Goal: Find specific page/section: Find specific page/section

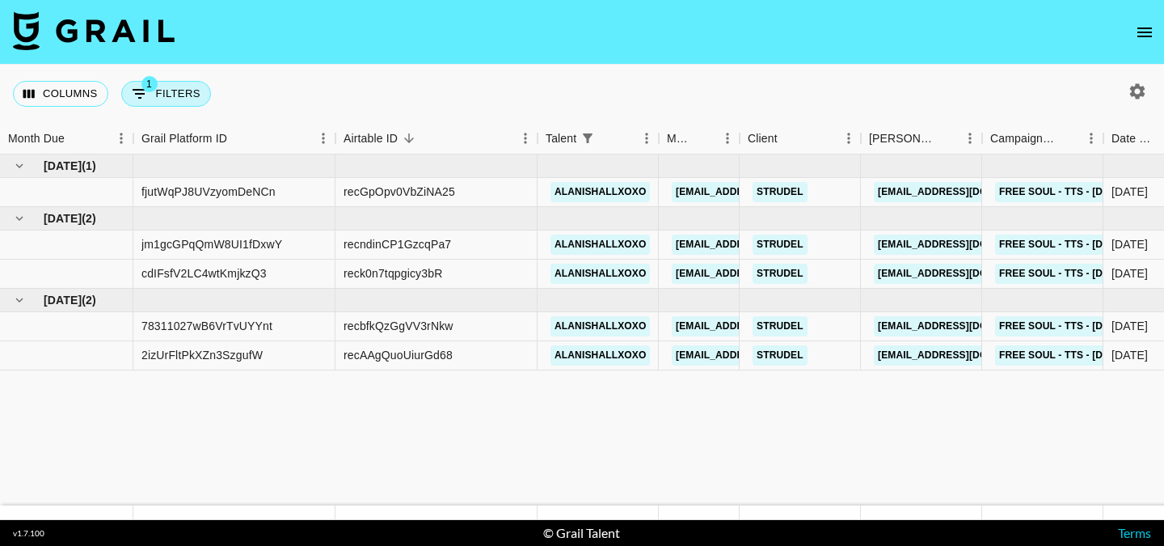
click at [164, 94] on button "1 Filters" at bounding box center [166, 94] width 90 height 26
select select "talentName"
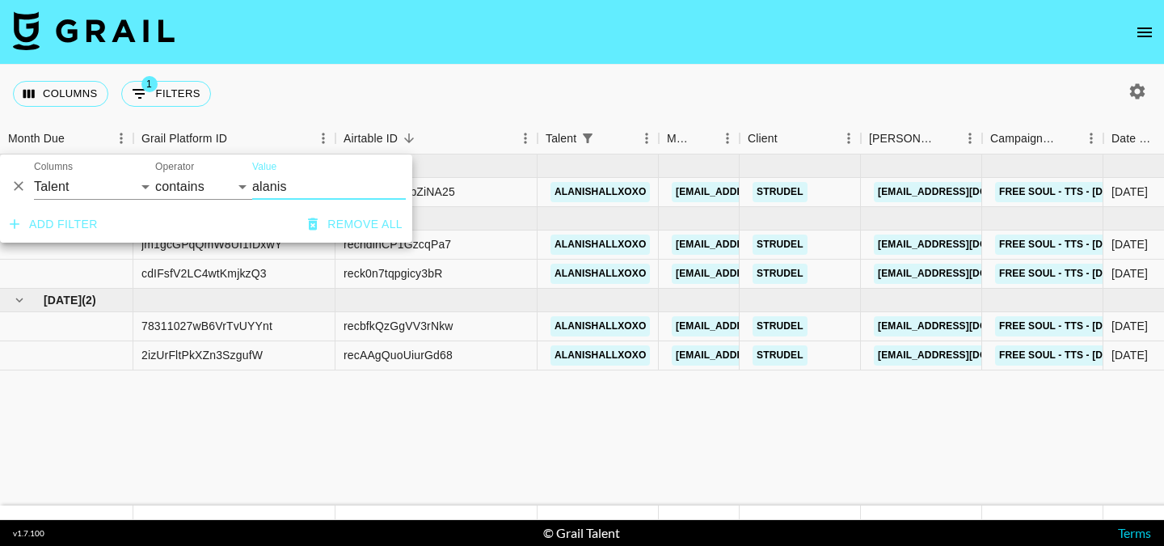
click at [311, 42] on nav at bounding box center [582, 32] width 1164 height 65
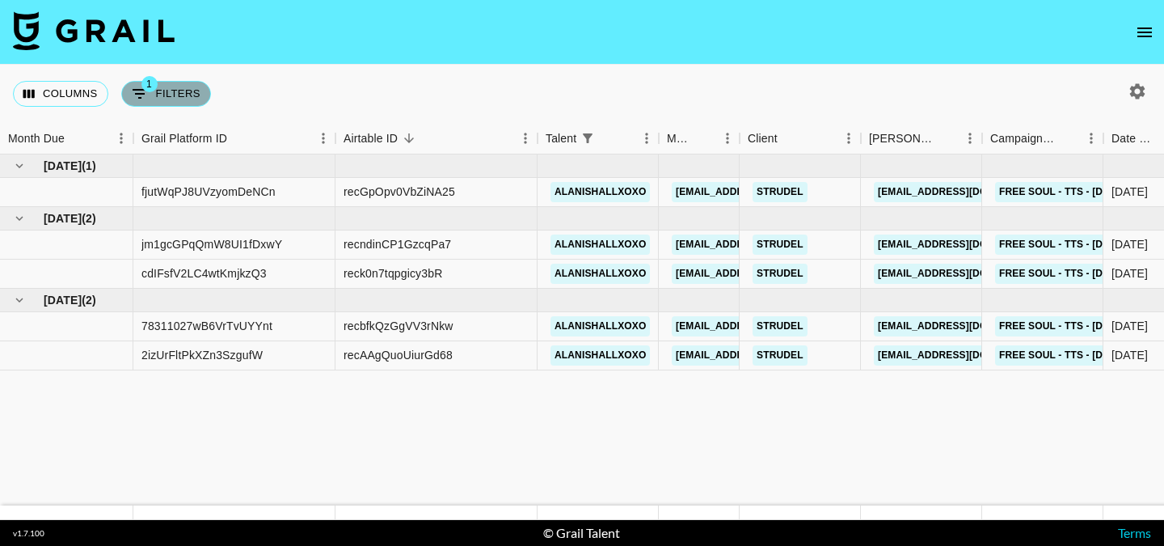
click at [176, 105] on button "1 Filters" at bounding box center [166, 94] width 90 height 26
select select "talentName"
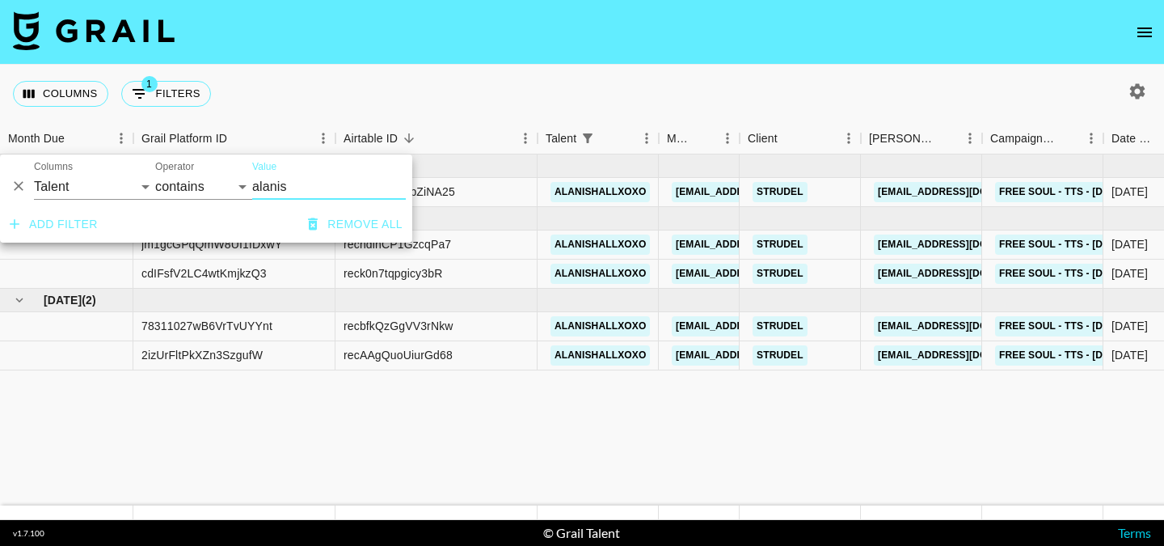
click at [303, 84] on div "Columns 1 Filters + Booking" at bounding box center [582, 94] width 1164 height 58
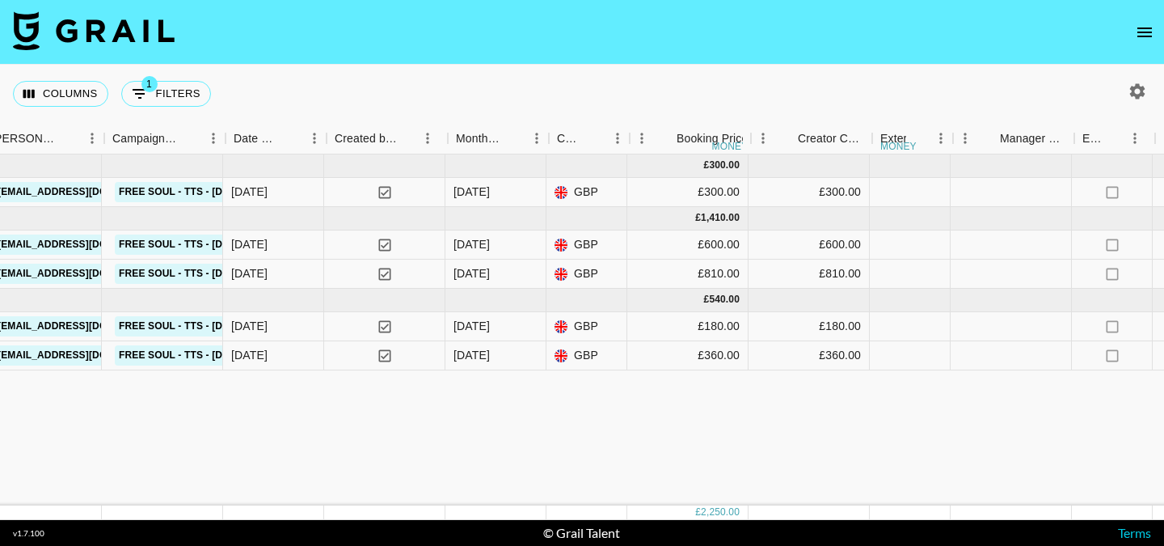
scroll to position [0, 878]
click at [970, 417] on div "[DATE] ( 1 ) £ 300.00 fjutWqPJ8UVzyomDeNCn recGpOpv0VbZiNA25 alanishallxoxo [EM…" at bounding box center [959, 329] width 3675 height 351
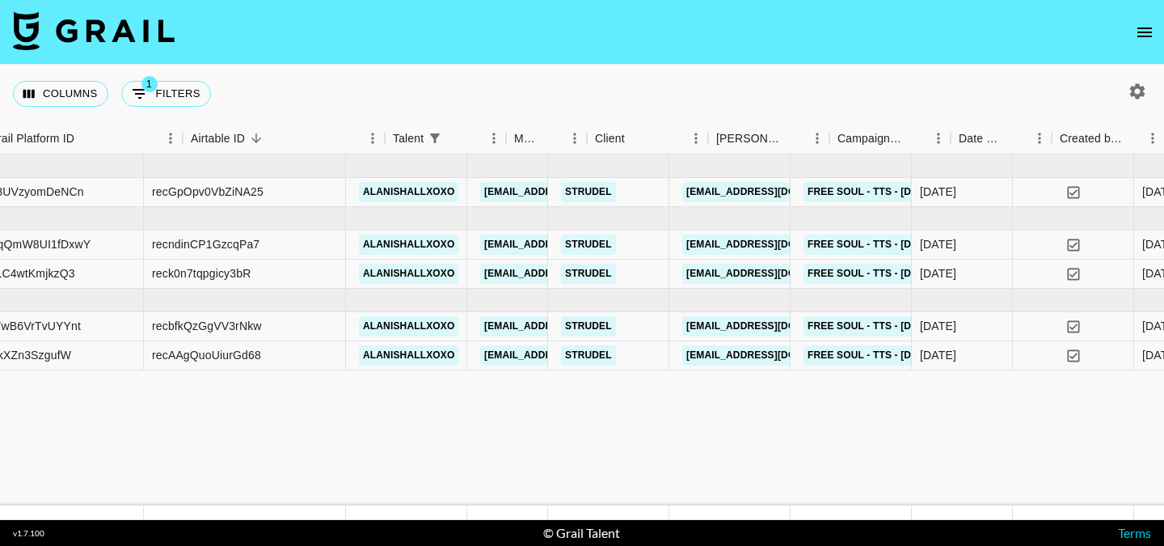
scroll to position [0, 120]
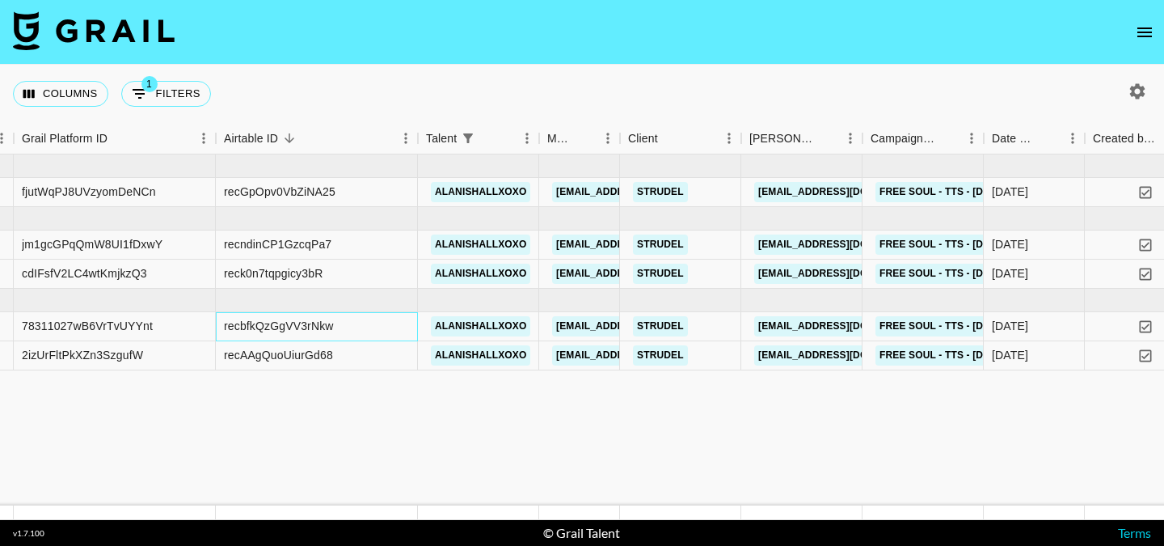
click at [306, 323] on div "recbfkQzGgVV3rNkw" at bounding box center [279, 326] width 110 height 16
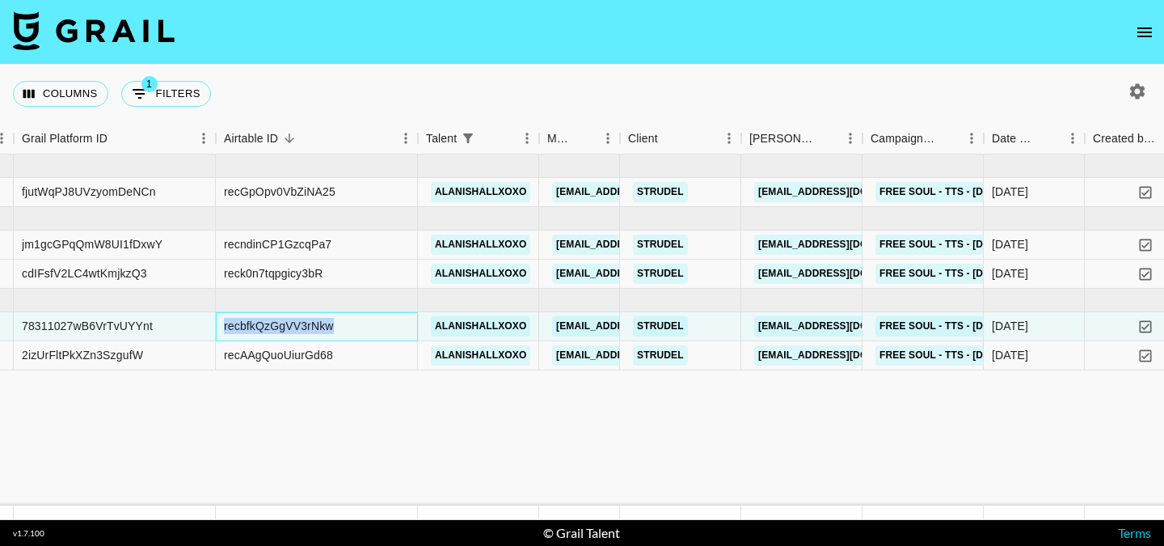
click at [306, 323] on div "recbfkQzGgVV3rNkw" at bounding box center [279, 326] width 110 height 16
copy div "recbfkQzGgVV3rNkw"
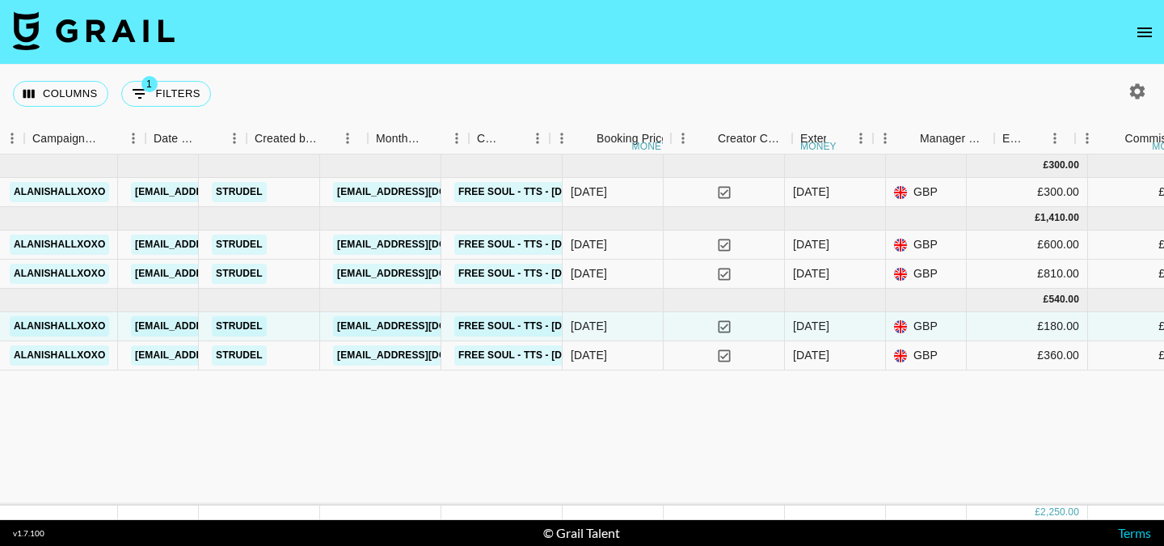
scroll to position [0, 0]
